Goal: Book appointment/travel/reservation

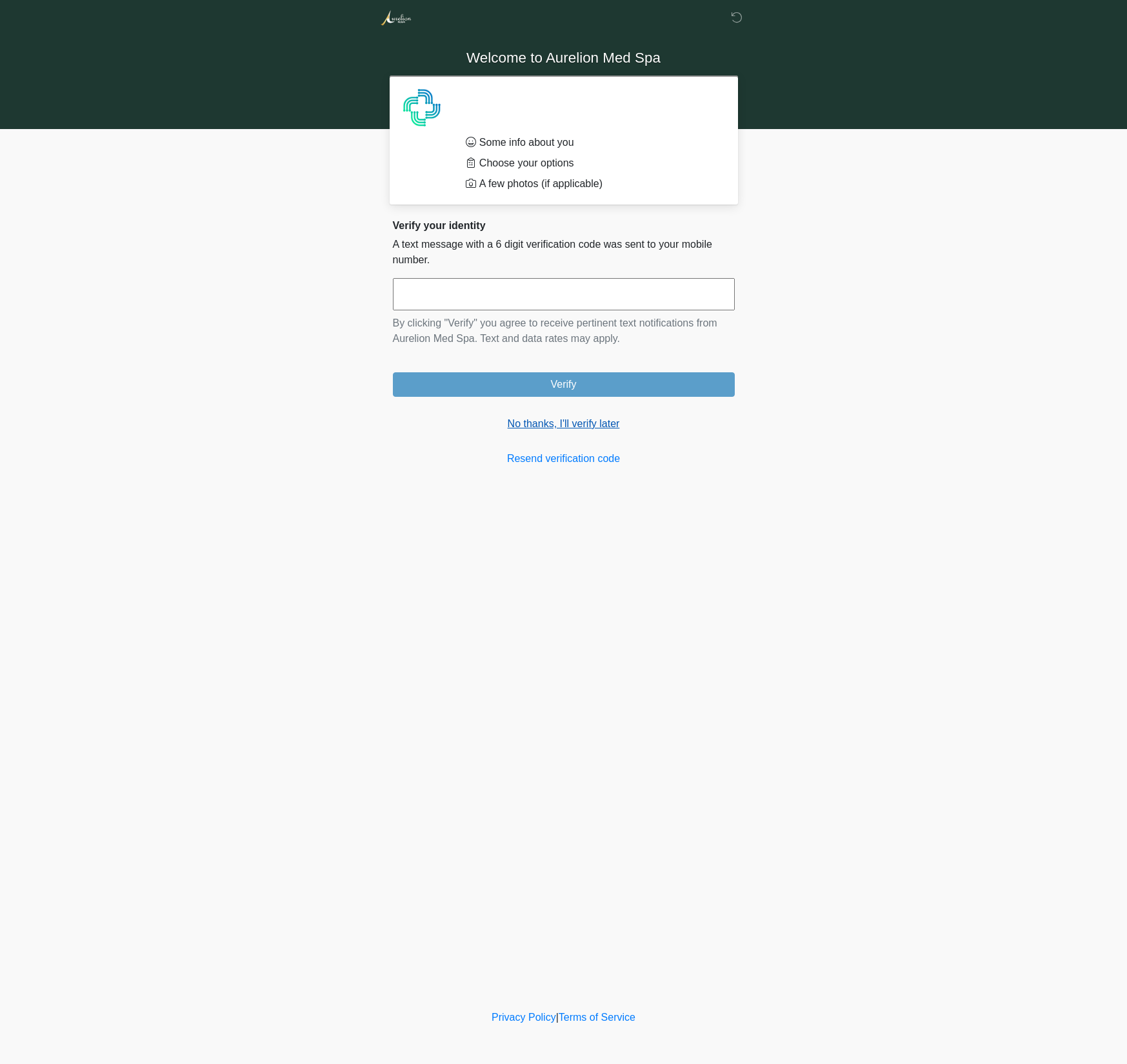
click at [600, 419] on link "No thanks, I'll verify later" at bounding box center [563, 423] width 341 height 16
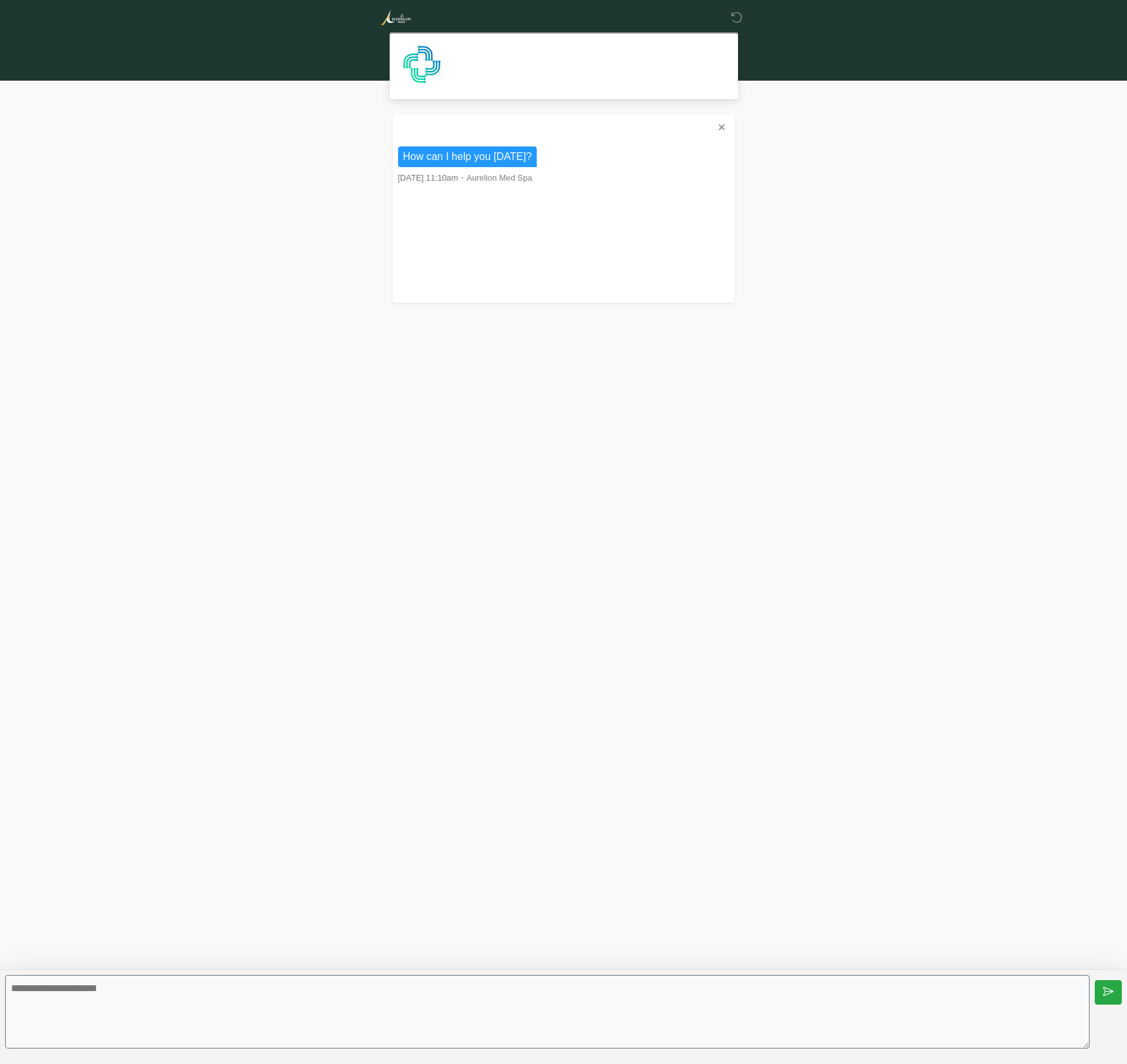
click at [623, 1016] on textarea at bounding box center [547, 1012] width 1084 height 73
type textarea "**********"
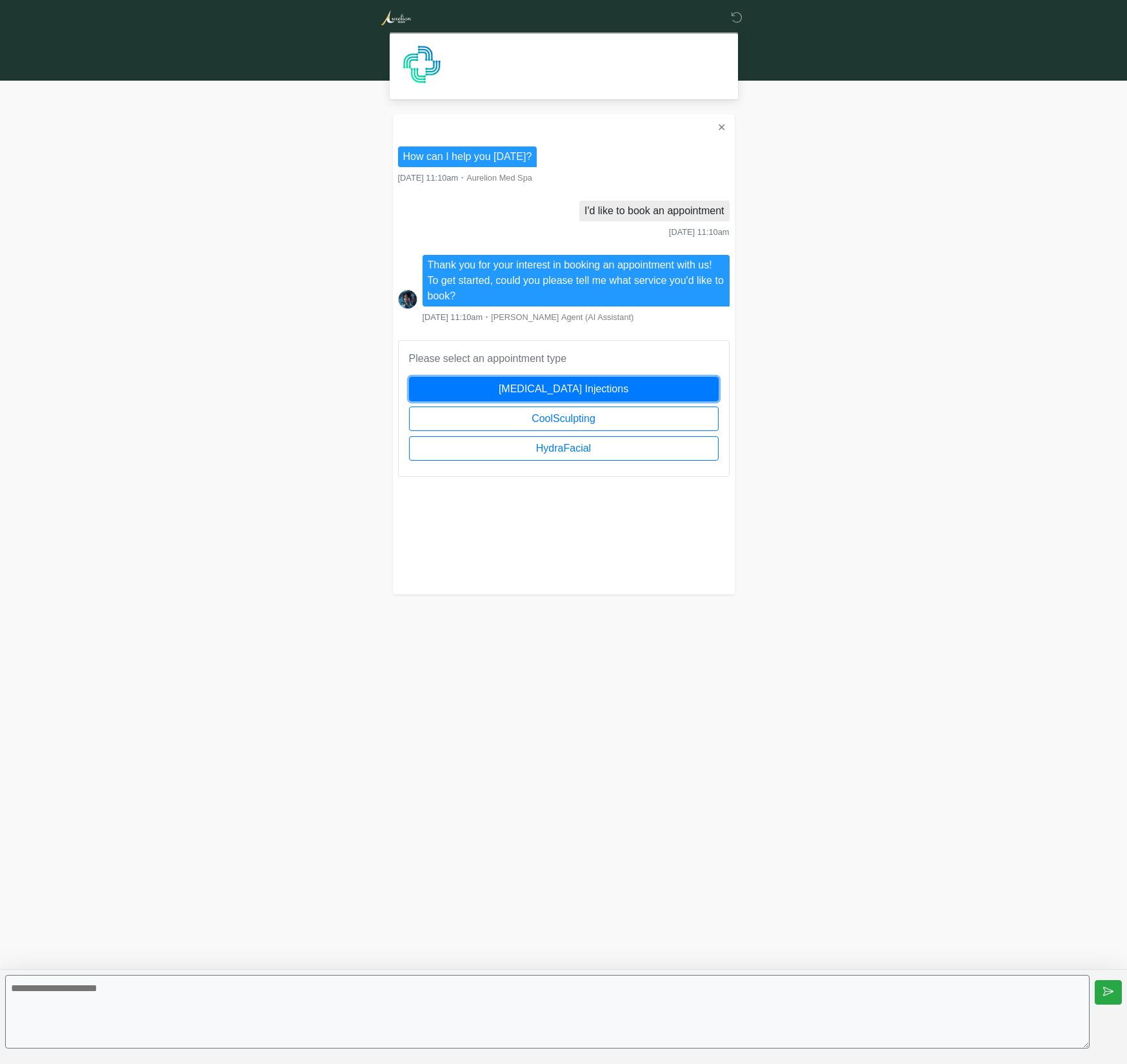
click at [607, 385] on button "[MEDICAL_DATA] Injections" at bounding box center [564, 388] width 309 height 25
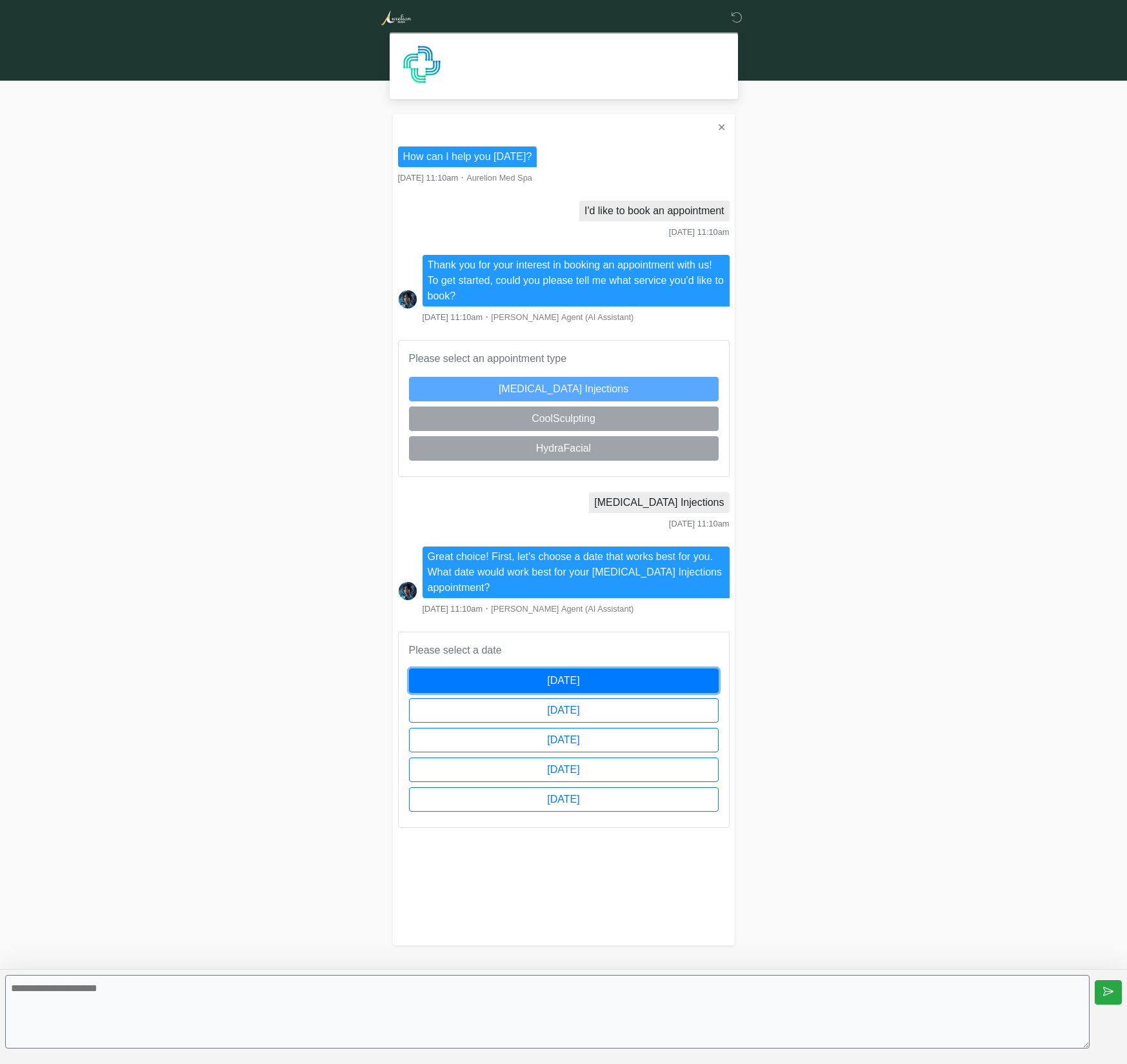
click at [516, 681] on button "[DATE]" at bounding box center [564, 680] width 309 height 25
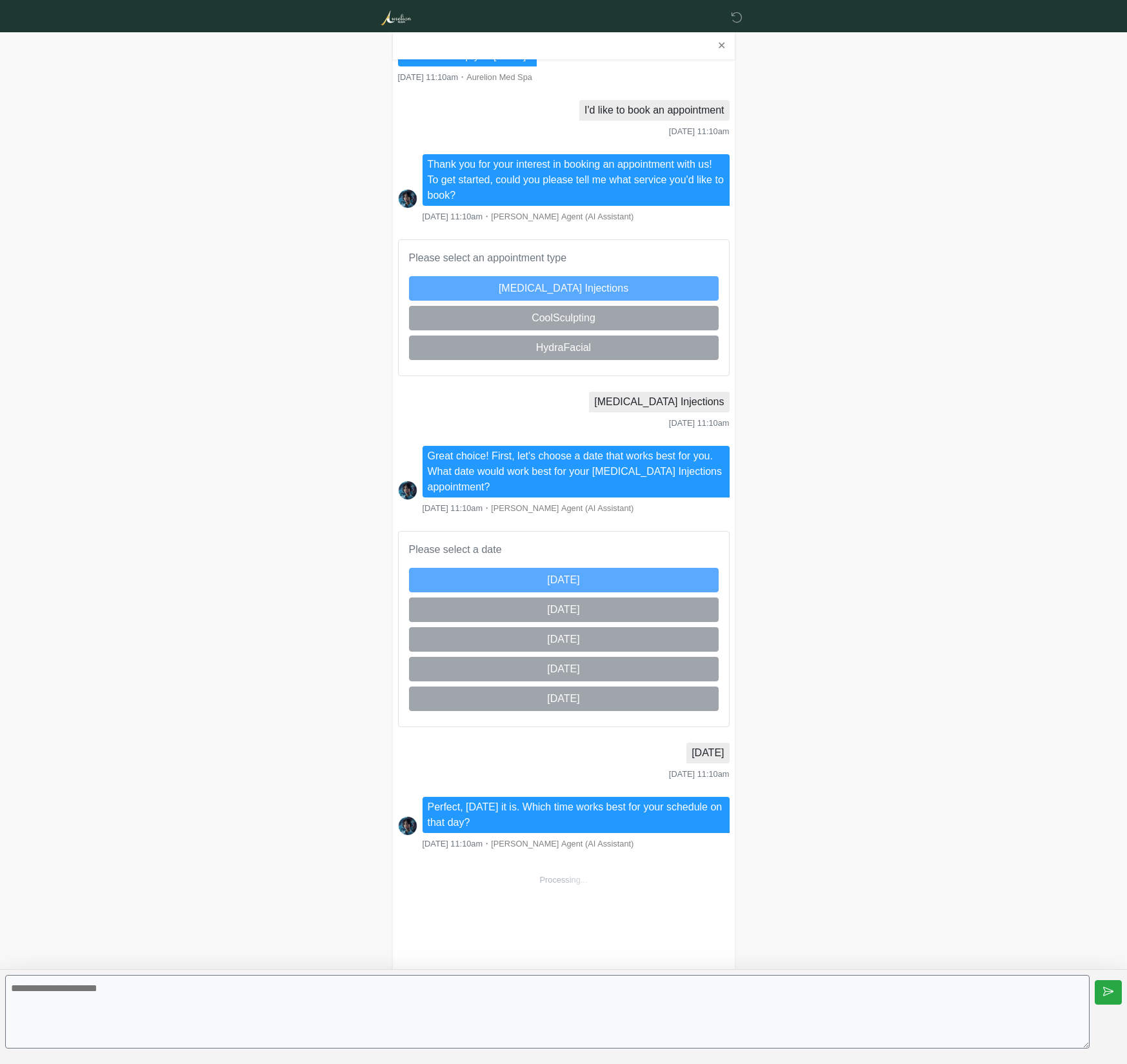
scroll to position [470, 0]
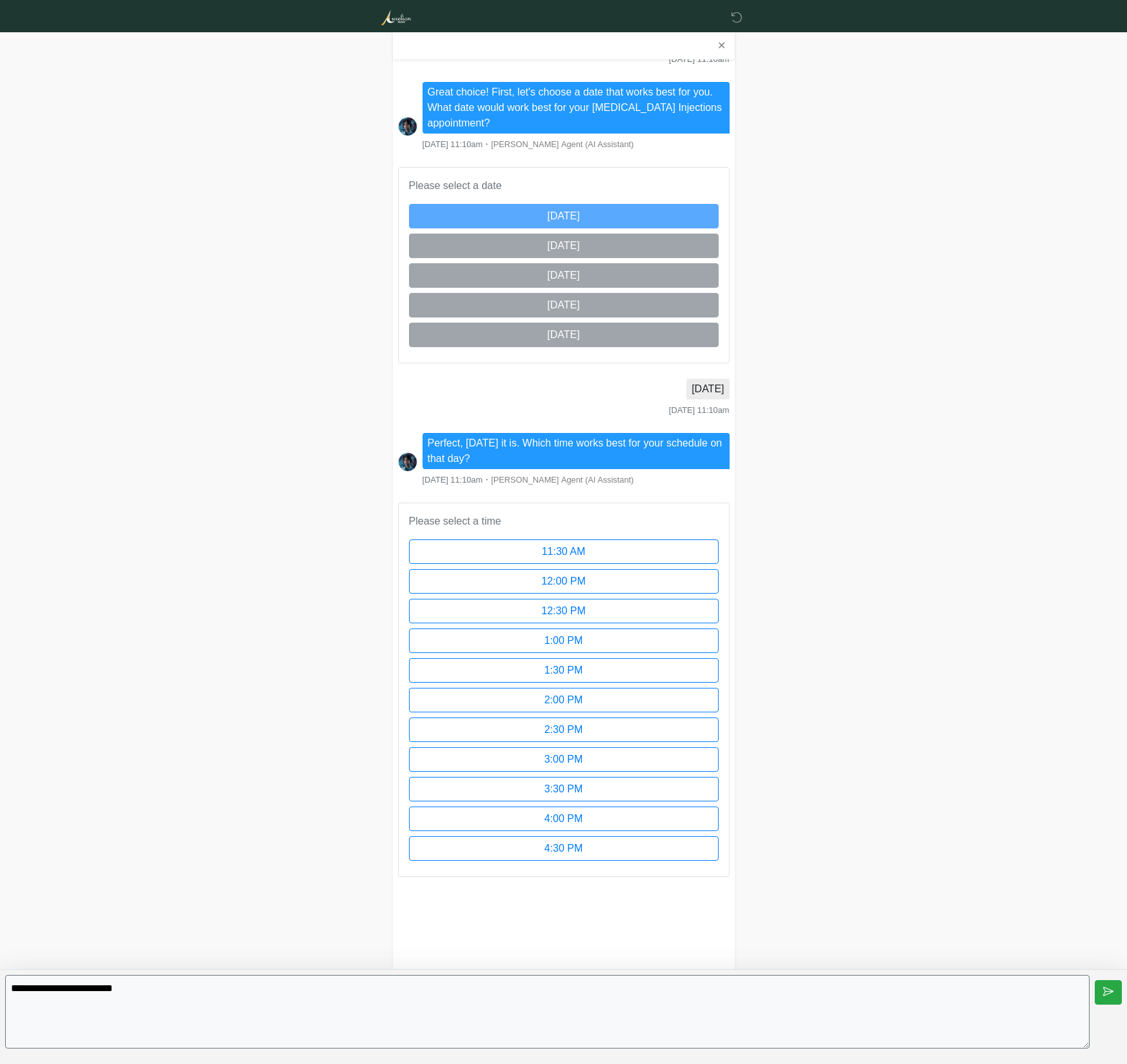
type textarea "**********"
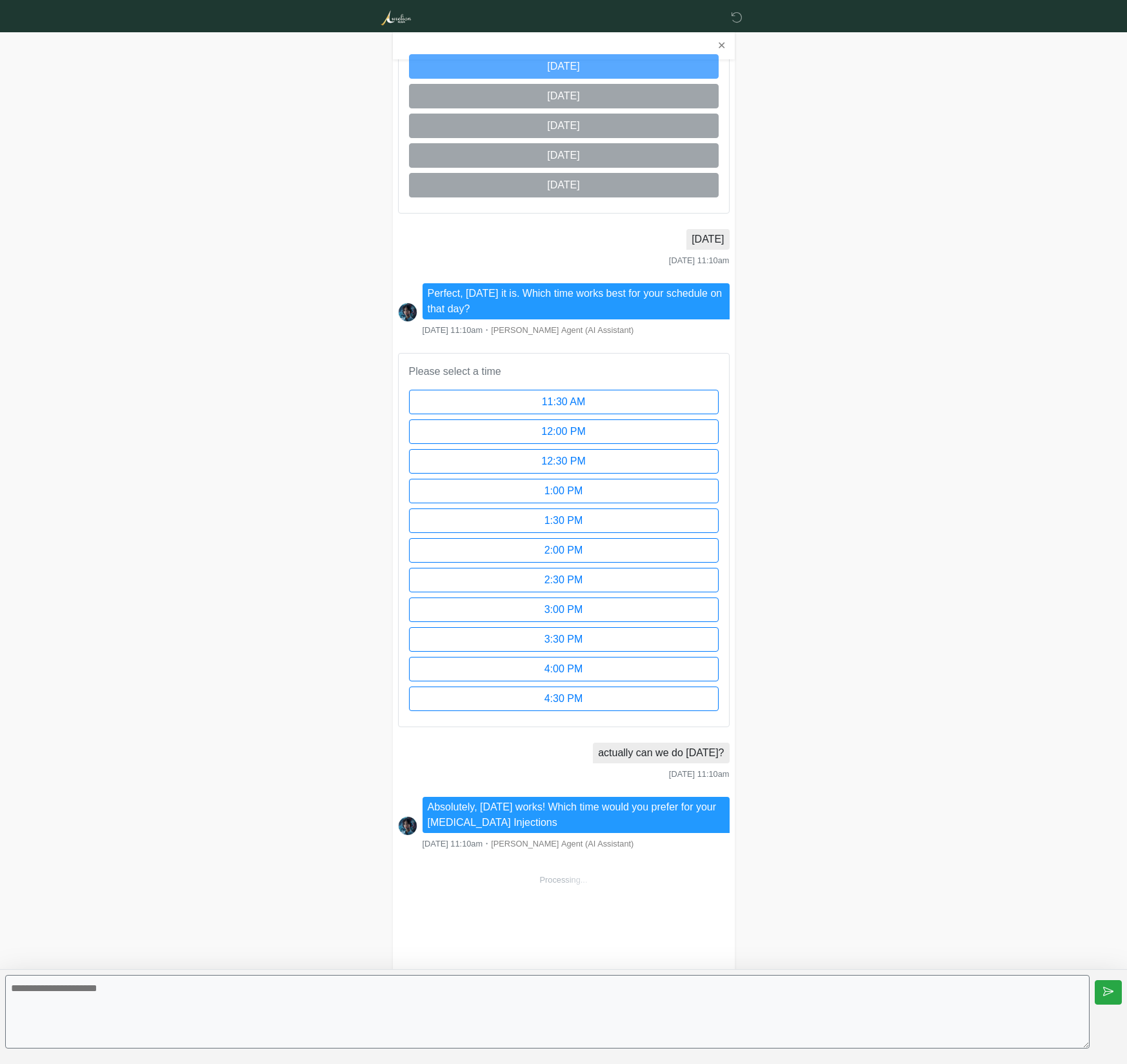
scroll to position [1102, 0]
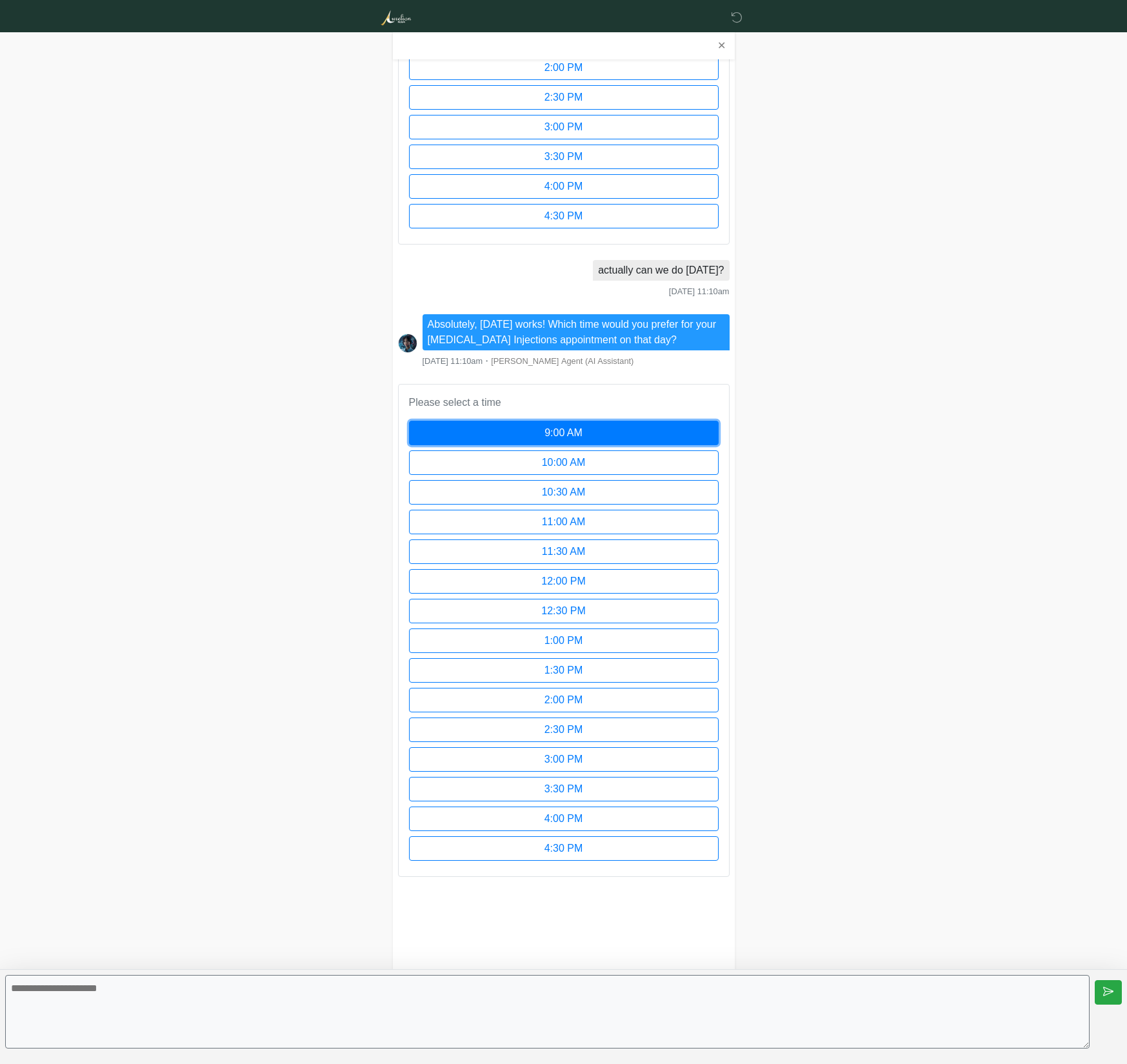
click at [687, 430] on button "9:00 AM" at bounding box center [564, 432] width 309 height 25
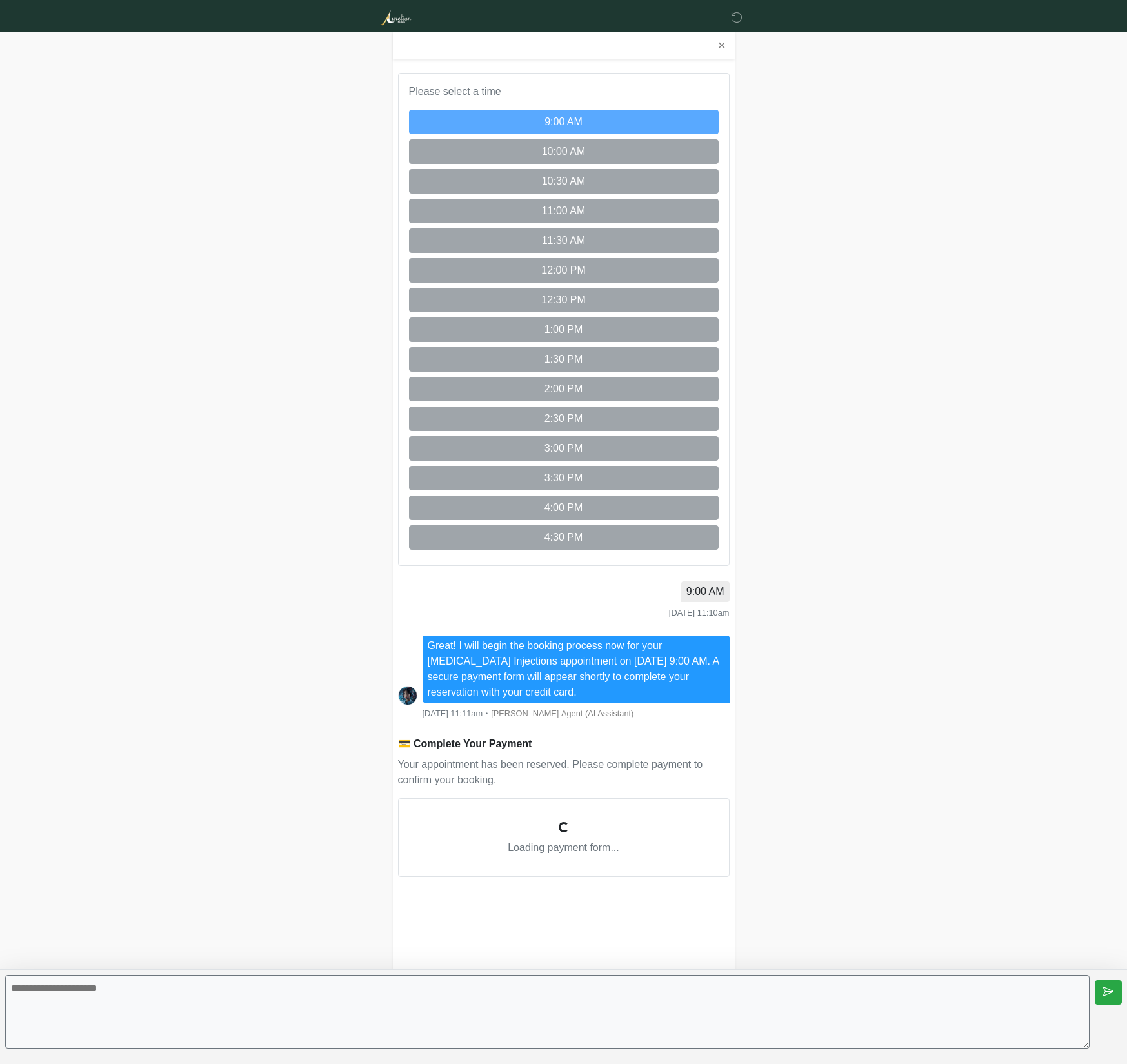
scroll to position [1439, 0]
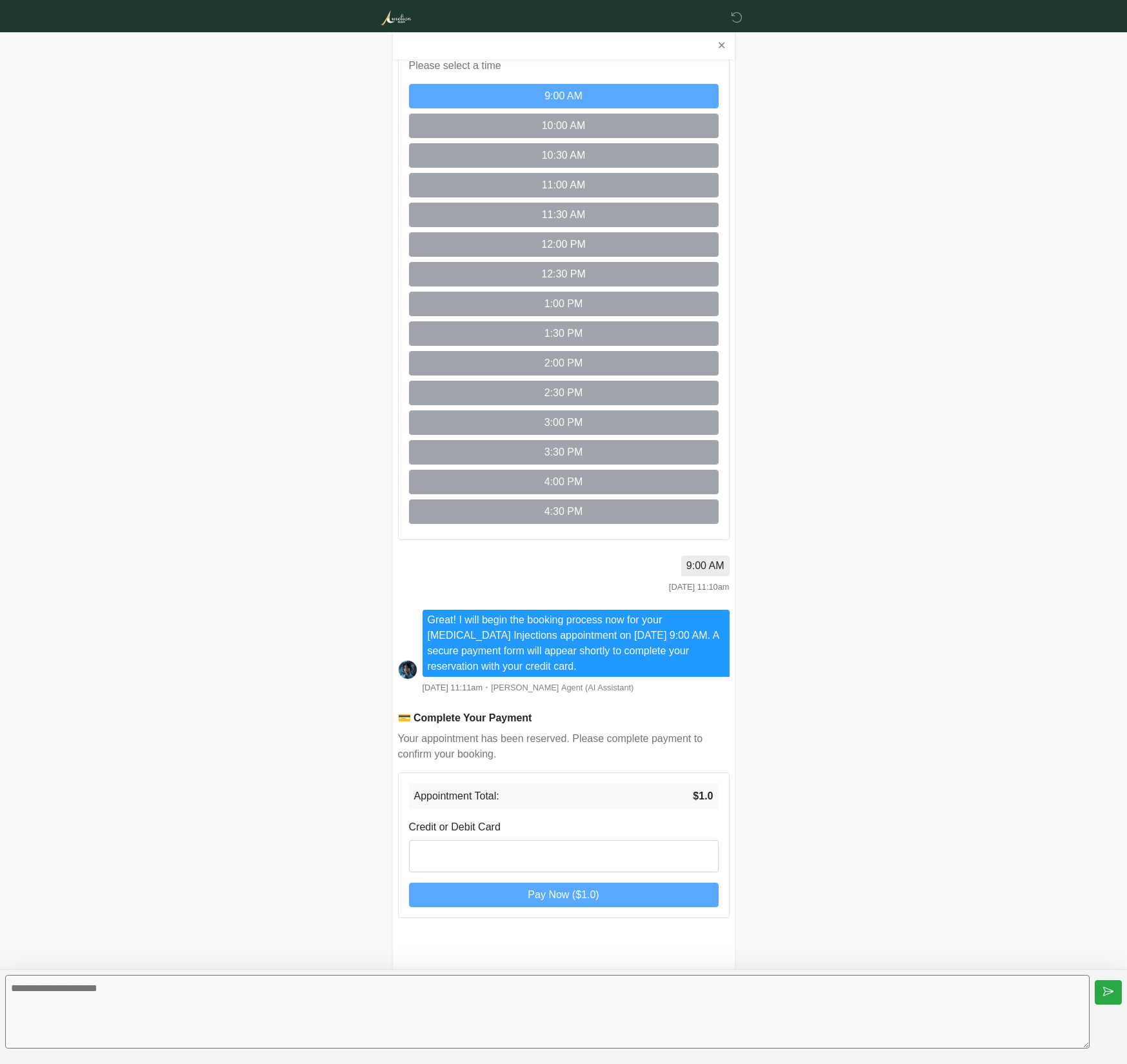
click at [736, 16] on icon at bounding box center [736, 17] width 12 height 12
